Goal: Task Accomplishment & Management: Complete application form

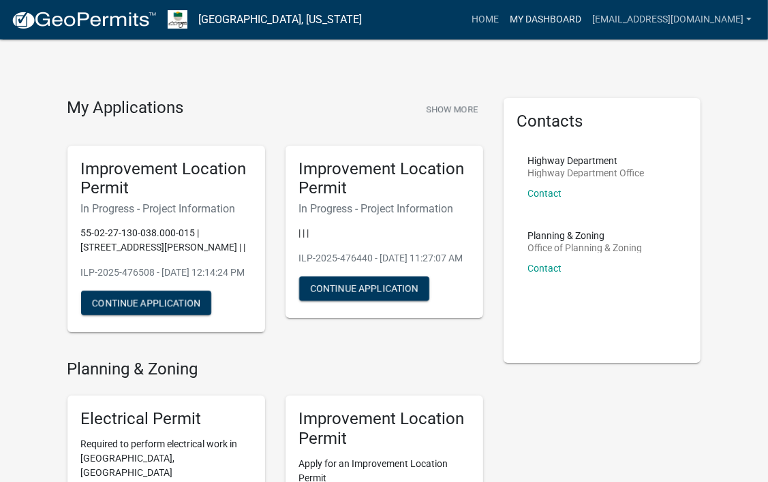
click at [546, 12] on link "My Dashboard" at bounding box center [545, 20] width 82 height 26
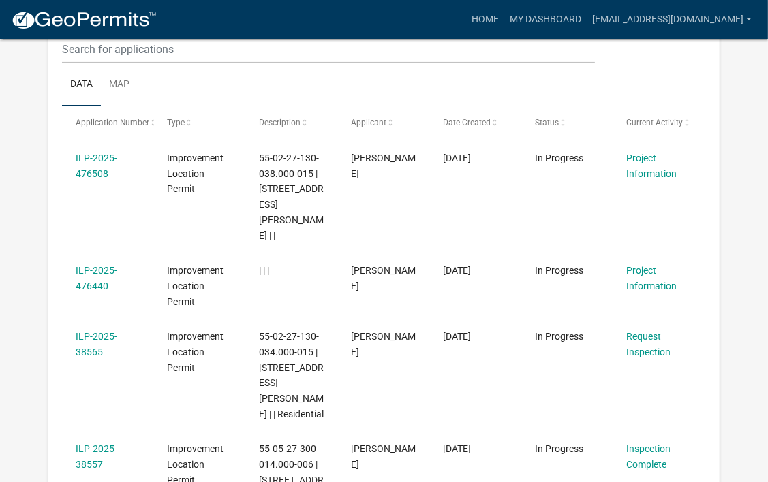
scroll to position [180, 0]
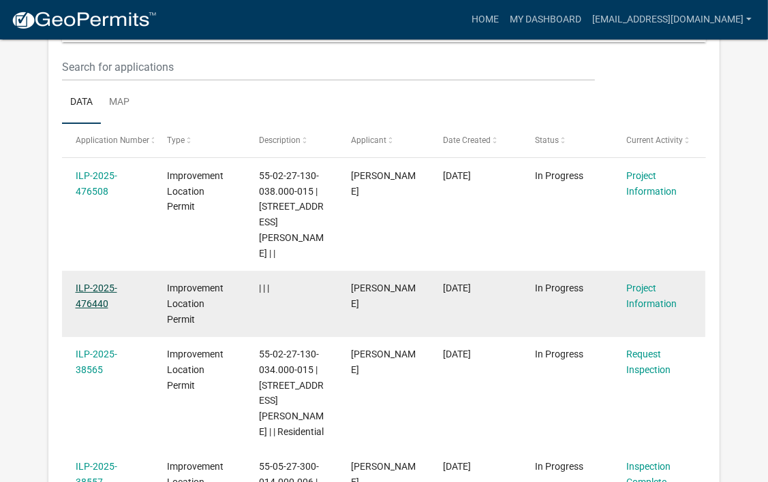
click at [107, 283] on link "ILP-2025-476440" at bounding box center [97, 296] width 42 height 27
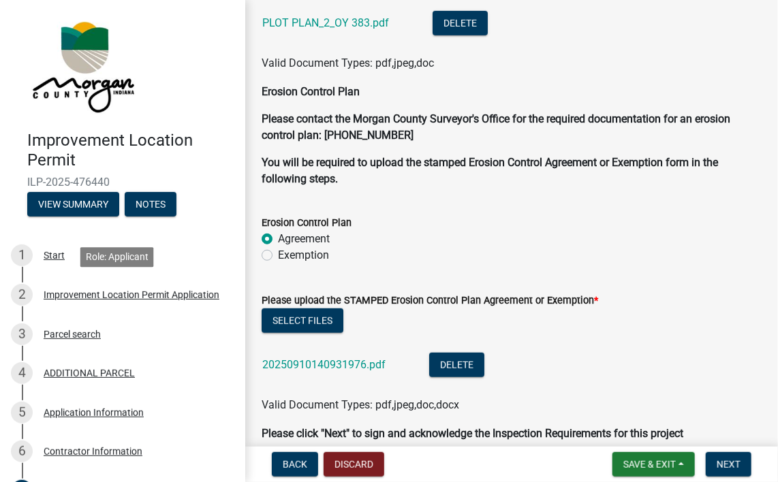
scroll to position [4199, 0]
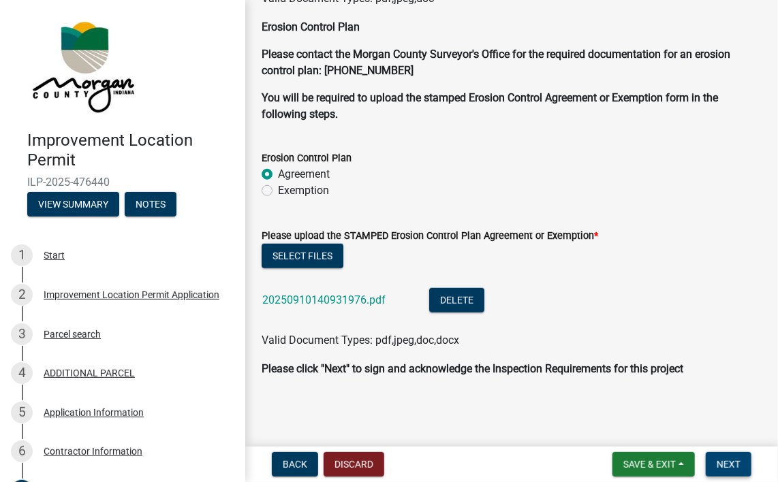
click at [734, 461] on span "Next" at bounding box center [729, 464] width 24 height 11
click at [643, 461] on span "Save & Exit" at bounding box center [649, 464] width 52 height 11
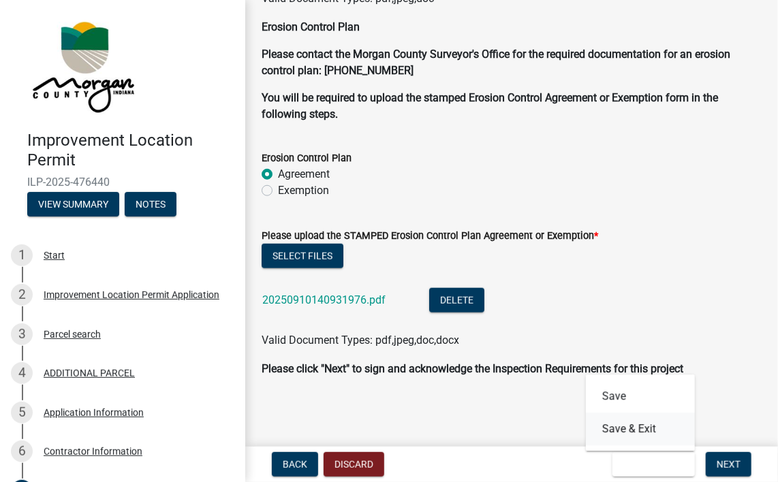
click at [624, 422] on button "Save & Exit" at bounding box center [640, 429] width 109 height 33
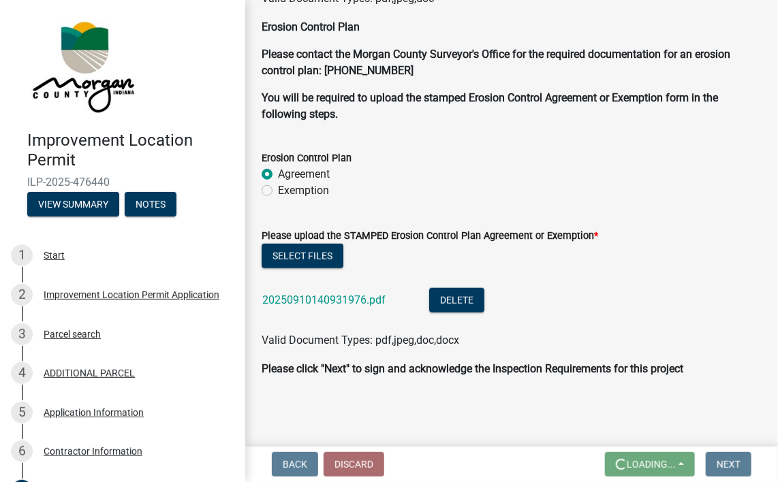
scroll to position [0, 0]
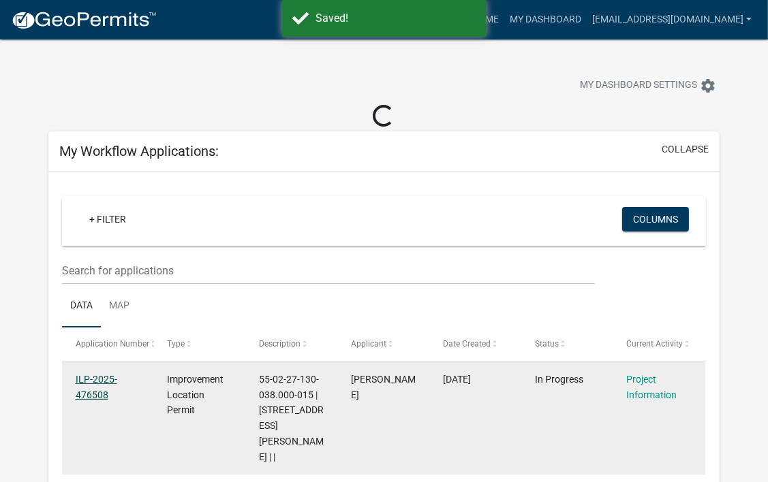
click at [87, 390] on link "ILP-2025-476508" at bounding box center [97, 387] width 42 height 27
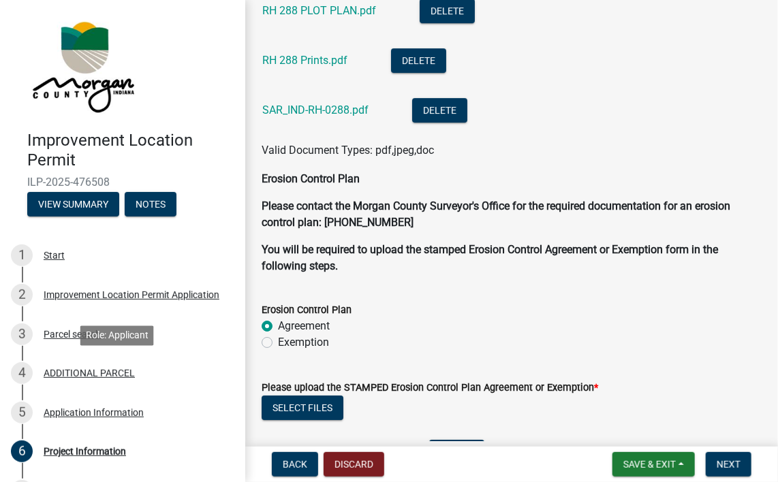
scroll to position [3776, 0]
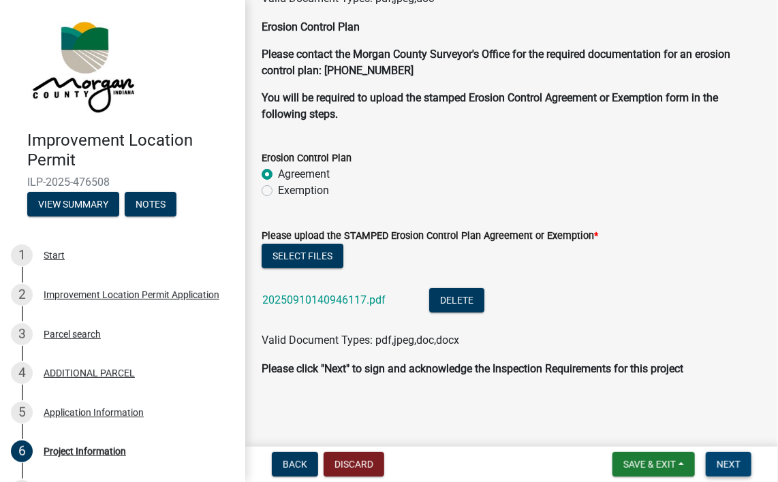
click at [736, 463] on span "Next" at bounding box center [729, 464] width 24 height 11
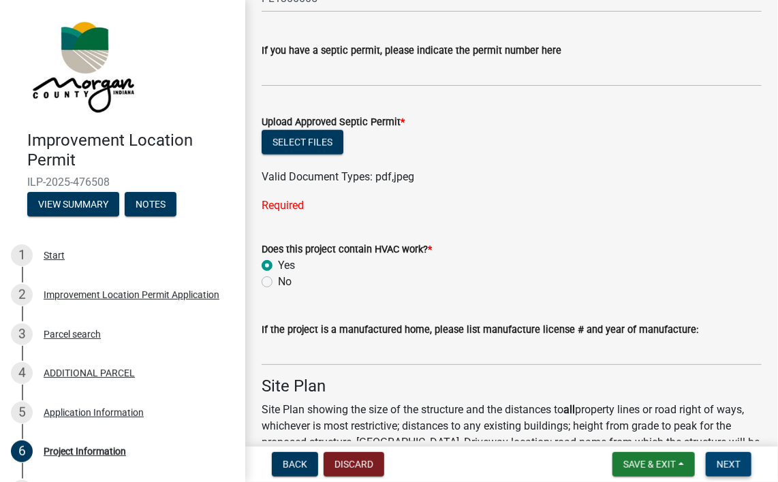
scroll to position [2423, 0]
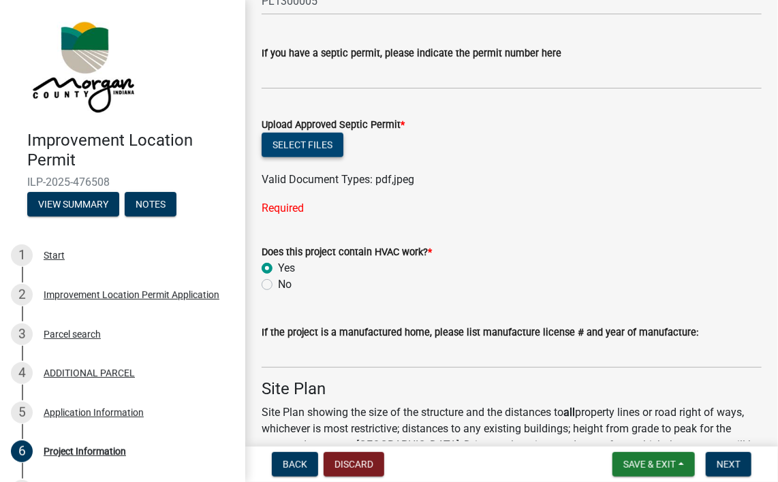
click at [302, 140] on button "Select files" at bounding box center [303, 145] width 82 height 25
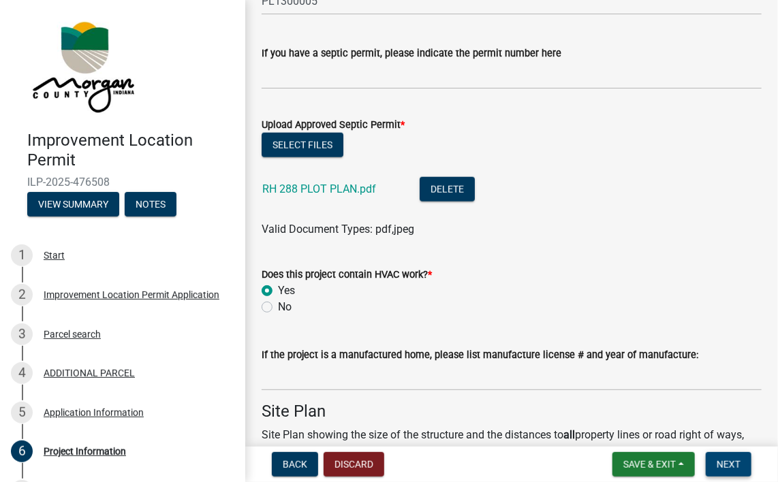
click at [730, 464] on span "Next" at bounding box center [729, 464] width 24 height 11
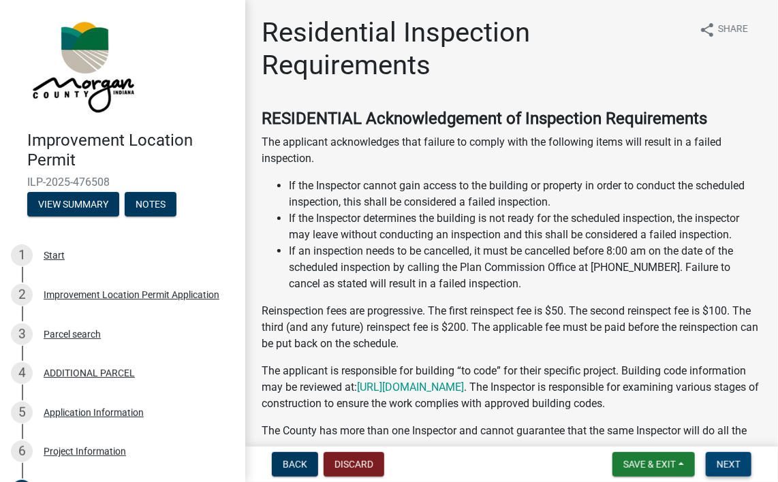
click at [730, 464] on span "Next" at bounding box center [729, 464] width 24 height 11
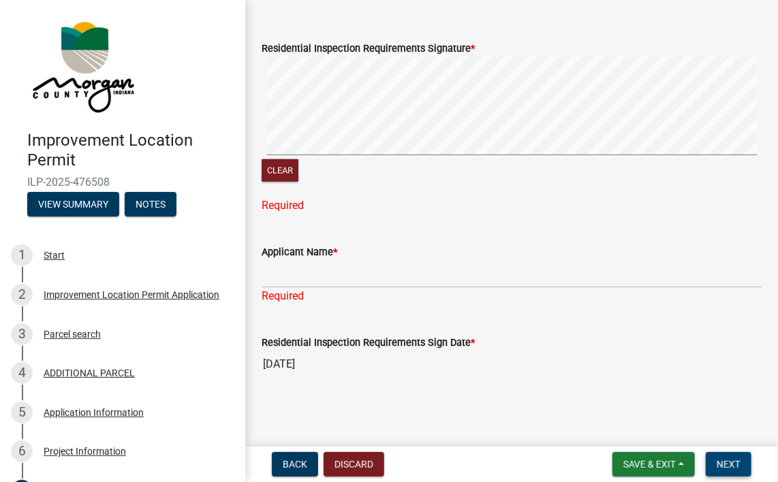
scroll to position [606, 0]
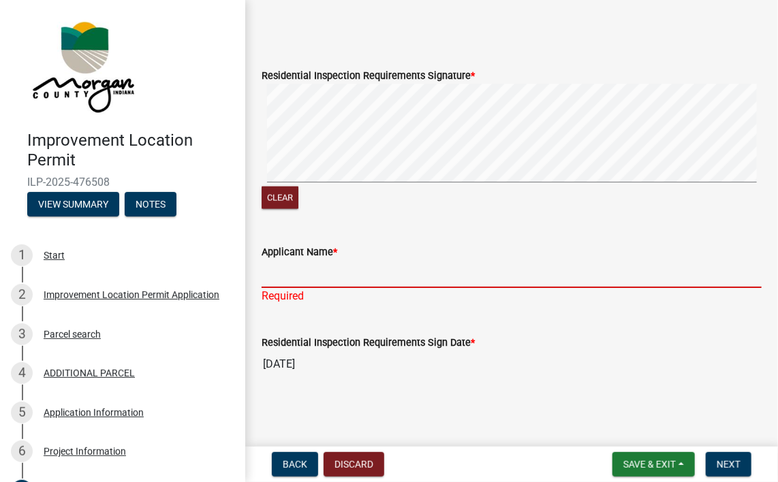
click at [301, 282] on input "Applicant Name *" at bounding box center [512, 274] width 500 height 28
type input "[PERSON_NAME]"
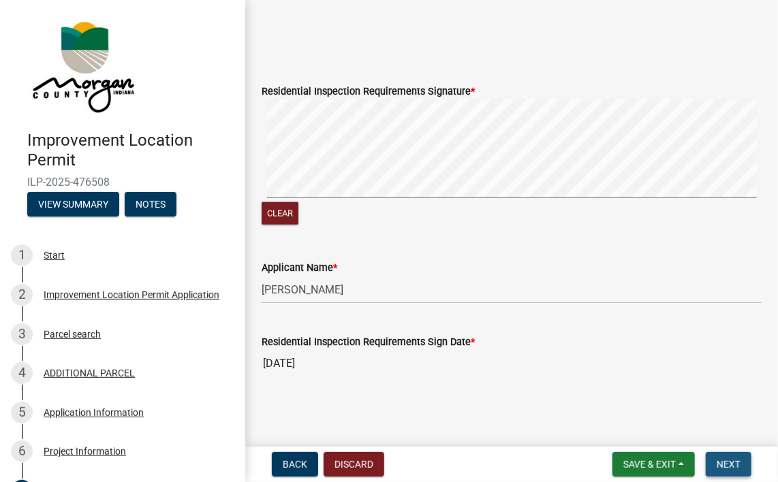
scroll to position [590, 0]
click at [730, 463] on span "Next" at bounding box center [729, 464] width 24 height 11
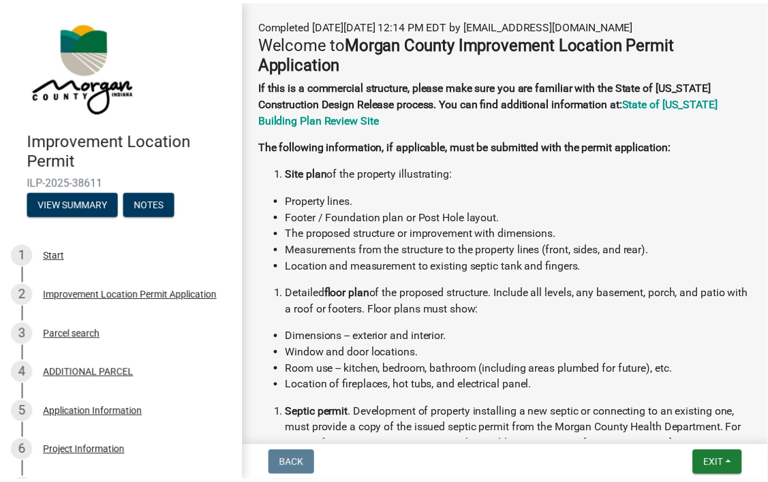
scroll to position [620, 0]
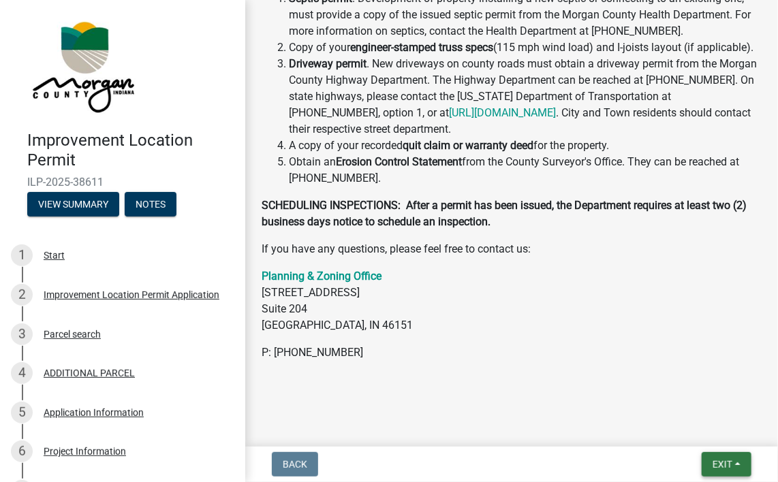
click at [736, 469] on button "Exit" at bounding box center [727, 464] width 50 height 25
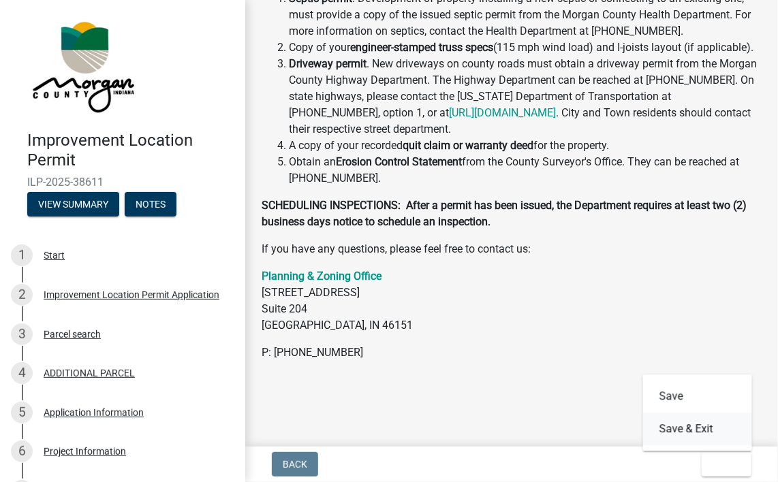
click at [687, 431] on button "Save & Exit" at bounding box center [697, 429] width 109 height 33
